Goal: Task Accomplishment & Management: Use online tool/utility

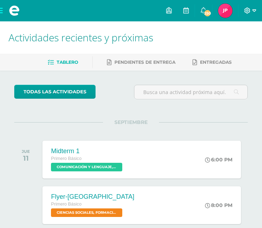
click at [252, 10] on icon at bounding box center [254, 10] width 4 height 6
click at [221, 52] on link "Cerrar sesión" at bounding box center [227, 48] width 56 height 10
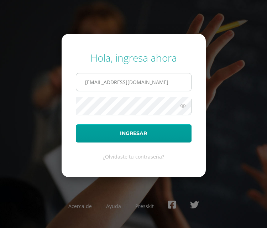
click at [138, 81] on input "[EMAIL_ADDRESS][DOMAIN_NAME]" at bounding box center [133, 81] width 115 height 17
type input "g"
click at [132, 81] on input "g" at bounding box center [133, 81] width 115 height 17
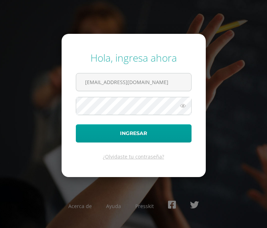
type input "[EMAIL_ADDRESS][DOMAIN_NAME]"
click at [179, 107] on icon at bounding box center [182, 105] width 9 height 9
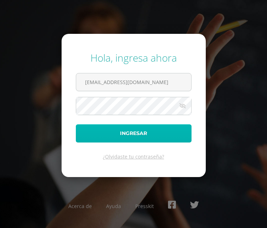
click at [96, 131] on button "Ingresar" at bounding box center [134, 133] width 116 height 18
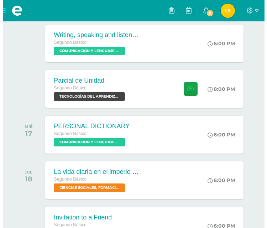
scroll to position [166, 0]
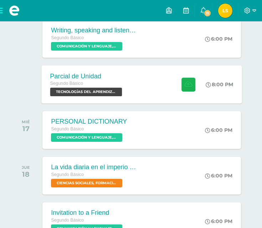
click at [190, 83] on icon at bounding box center [188, 84] width 7 height 6
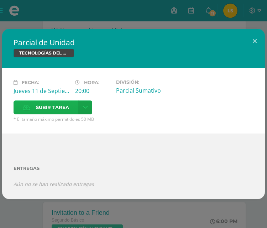
click at [68, 106] on span "Subir tarea" at bounding box center [52, 107] width 33 height 13
click at [0, 0] on input "Subir tarea" at bounding box center [0, 0] width 0 height 0
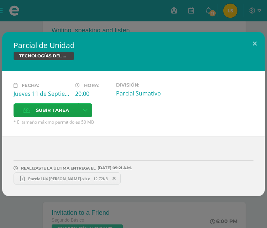
click at [42, 181] on span "Parcial U4 Lidia Solís.xlsx" at bounding box center [59, 178] width 69 height 5
drag, startPoint x: 161, startPoint y: 32, endPoint x: 192, endPoint y: -20, distance: 60.3
click at [192, 0] on html "Parcial de Unidad TECNOLOGÍAS DEL APRENDIZAJE Y LA COMUNICACIÓN Fecha: Jueves 1…" at bounding box center [133, 210] width 267 height 753
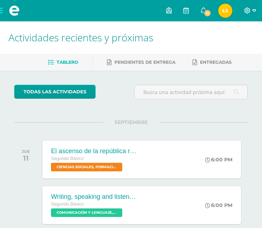
click at [247, 14] on span at bounding box center [250, 11] width 12 height 8
click at [233, 44] on link "Cerrar sesión" at bounding box center [227, 48] width 56 height 10
